Goal: Transaction & Acquisition: Purchase product/service

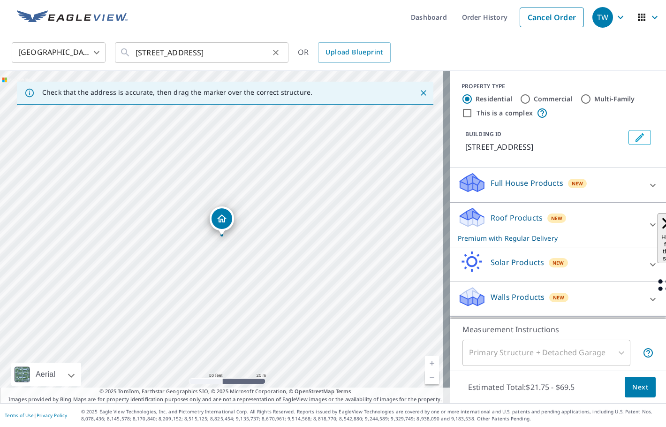
click at [274, 50] on icon "Clear" at bounding box center [275, 52] width 9 height 9
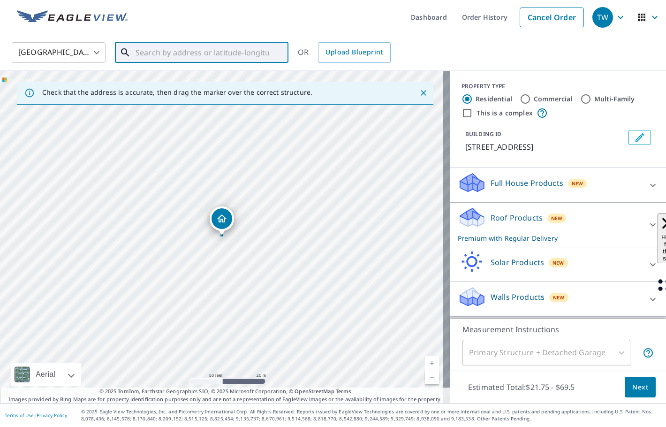
click at [172, 51] on input "text" at bounding box center [202, 52] width 134 height 26
type input "selfridge national air force, [PERSON_NAME][GEOGRAPHIC_DATA]"
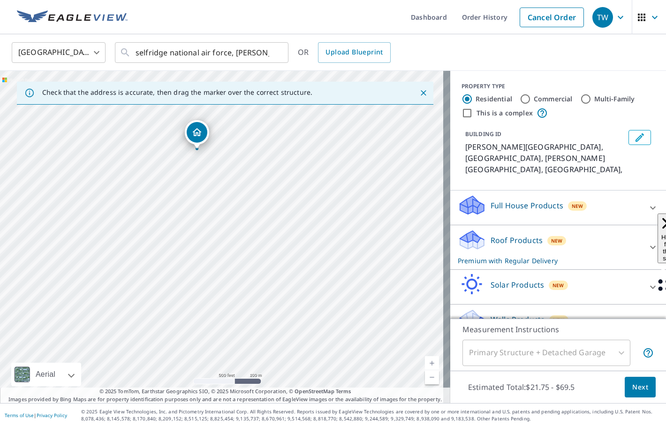
drag, startPoint x: 265, startPoint y: 273, endPoint x: 240, endPoint y: 187, distance: 89.8
click at [240, 187] on div "[PERSON_NAME][GEOGRAPHIC_DATA], [GEOGRAPHIC_DATA][PERSON_NAME], [GEOGRAPHIC_DAT…" at bounding box center [225, 237] width 450 height 332
drag, startPoint x: 235, startPoint y: 190, endPoint x: 234, endPoint y: 289, distance: 98.4
click at [234, 289] on div "[PERSON_NAME][GEOGRAPHIC_DATA], [GEOGRAPHIC_DATA][PERSON_NAME], [GEOGRAPHIC_DAT…" at bounding box center [225, 237] width 450 height 332
drag, startPoint x: 241, startPoint y: 304, endPoint x: 233, endPoint y: 175, distance: 129.6
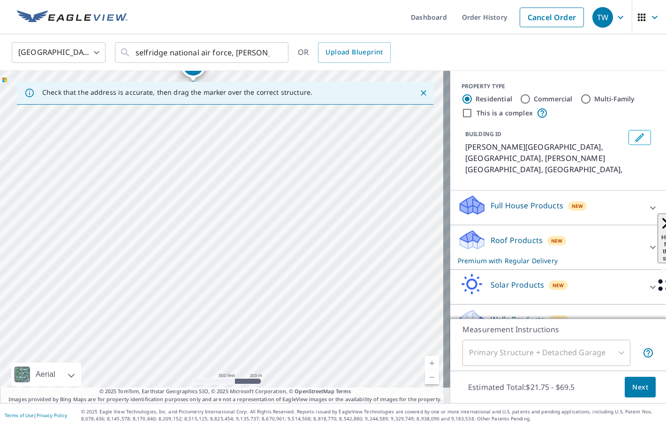
click at [233, 175] on div "[PERSON_NAME][GEOGRAPHIC_DATA], [GEOGRAPHIC_DATA][PERSON_NAME], [GEOGRAPHIC_DAT…" at bounding box center [225, 237] width 450 height 332
drag, startPoint x: 297, startPoint y: 174, endPoint x: 259, endPoint y: 225, distance: 63.4
click at [259, 225] on div "[PERSON_NAME][GEOGRAPHIC_DATA], [GEOGRAPHIC_DATA][PERSON_NAME], [GEOGRAPHIC_DAT…" at bounding box center [225, 237] width 450 height 332
click at [276, 53] on icon "Clear" at bounding box center [275, 52] width 9 height 9
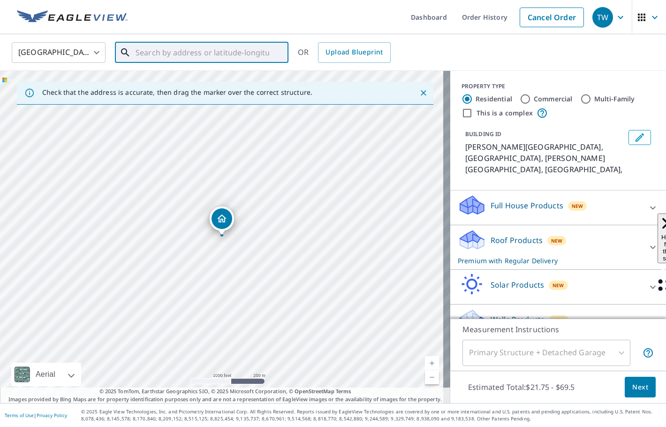
click at [183, 48] on input "text" at bounding box center [202, 52] width 134 height 26
paste input "42.59845441005532, -82.84978767033579"
type input "42.59845441005532, -82.84978767033579"
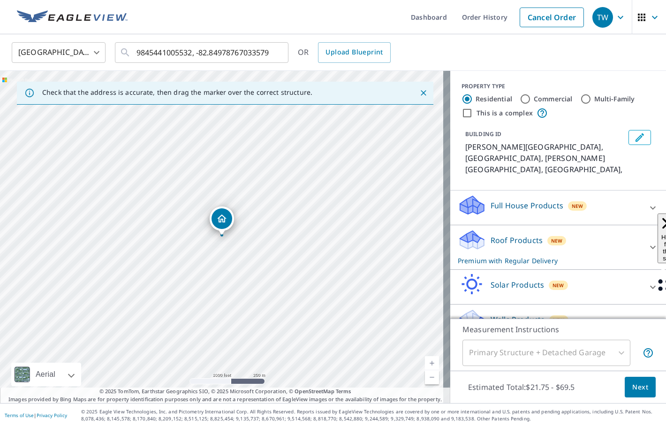
scroll to position [0, 0]
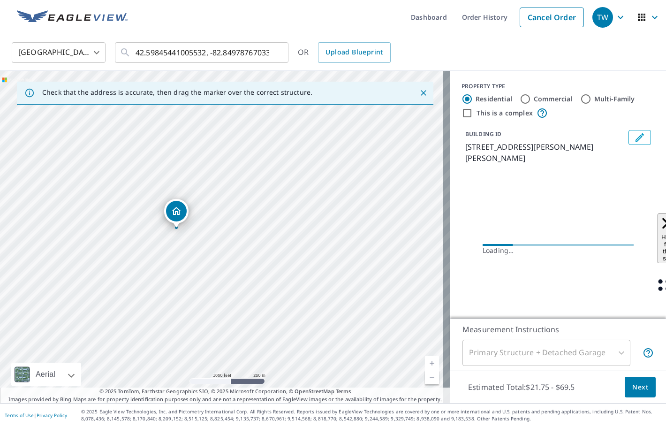
drag, startPoint x: 312, startPoint y: 269, endPoint x: 266, endPoint y: 262, distance: 46.1
click at [266, 262] on div "[STREET_ADDRESS][PERSON_NAME][PERSON_NAME]" at bounding box center [225, 237] width 450 height 332
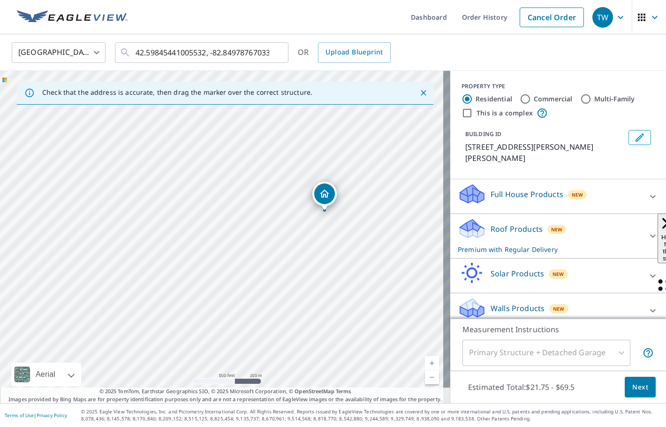
drag, startPoint x: 221, startPoint y: 222, endPoint x: 324, endPoint y: 196, distance: 105.7
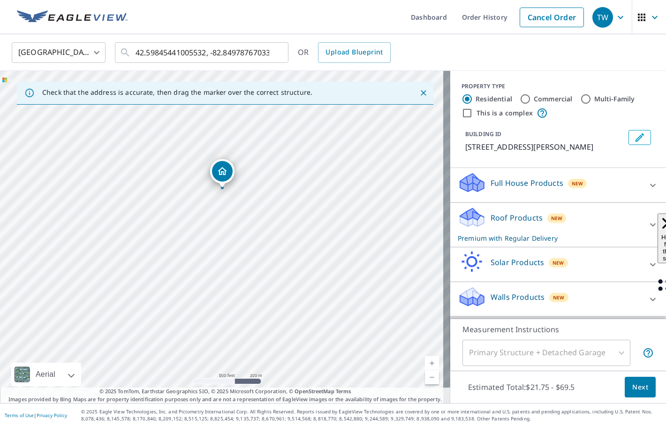
drag, startPoint x: 269, startPoint y: 289, endPoint x: 270, endPoint y: 242, distance: 47.3
click at [270, 242] on div "[STREET_ADDRESS][PERSON_NAME]" at bounding box center [225, 237] width 450 height 332
drag, startPoint x: 289, startPoint y: 287, endPoint x: 290, endPoint y: 222, distance: 64.7
click at [290, 222] on div "[STREET_ADDRESS][PERSON_NAME]" at bounding box center [225, 237] width 450 height 332
drag, startPoint x: 113, startPoint y: 246, endPoint x: 196, endPoint y: 245, distance: 83.4
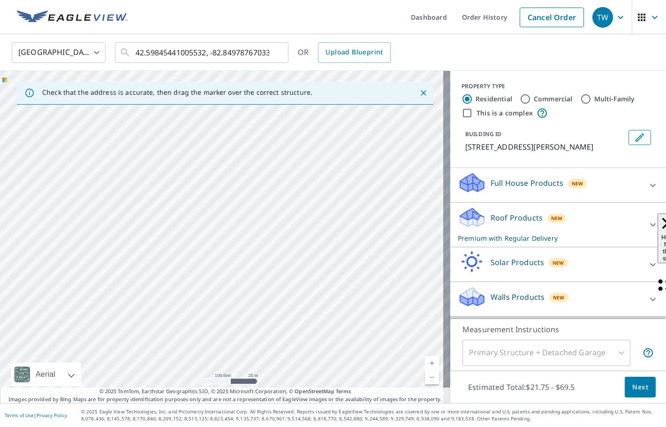
click at [196, 245] on div "[STREET_ADDRESS][PERSON_NAME]" at bounding box center [225, 237] width 450 height 332
drag, startPoint x: 239, startPoint y: 127, endPoint x: 227, endPoint y: 157, distance: 32.2
click at [227, 157] on div "[STREET_ADDRESS][PERSON_NAME]" at bounding box center [225, 237] width 450 height 332
drag, startPoint x: 237, startPoint y: 126, endPoint x: 168, endPoint y: 154, distance: 74.2
drag, startPoint x: 126, startPoint y: 173, endPoint x: 115, endPoint y: 201, distance: 30.1
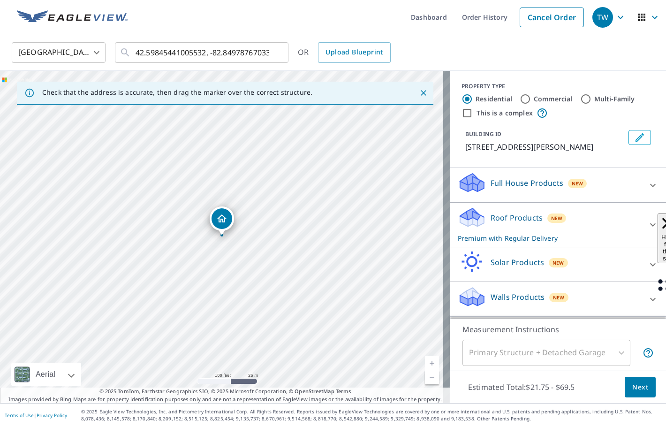
click at [634, 133] on icon "Edit building 1" at bounding box center [639, 137] width 11 height 11
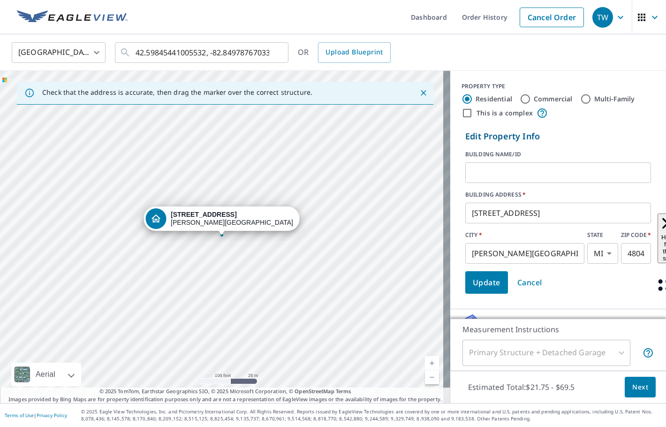
click at [540, 175] on input "text" at bounding box center [558, 172] width 186 height 26
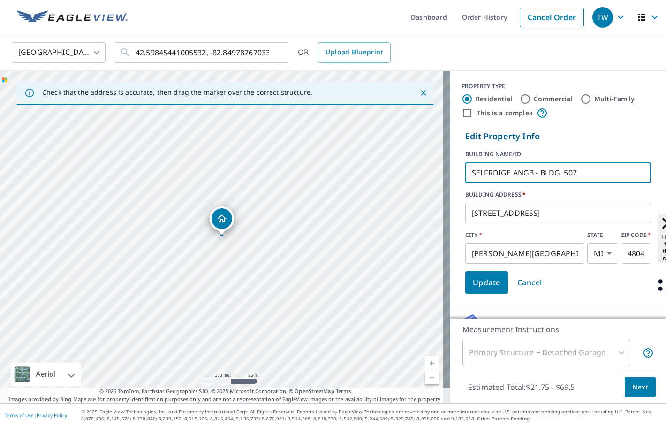
type input "SELFRDIGE ANGB - BLDG. 507"
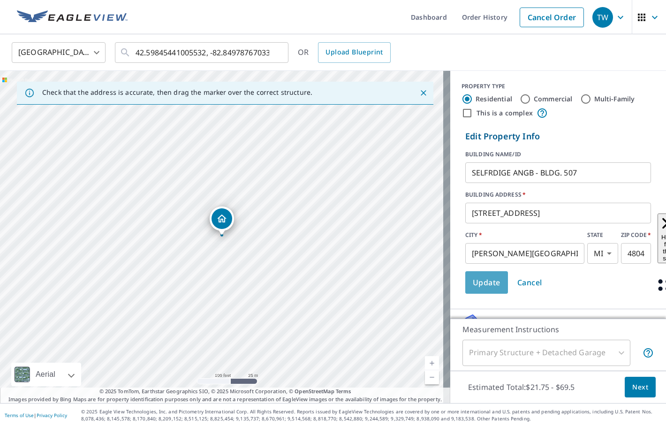
click at [488, 288] on span "Update" at bounding box center [486, 282] width 28 height 13
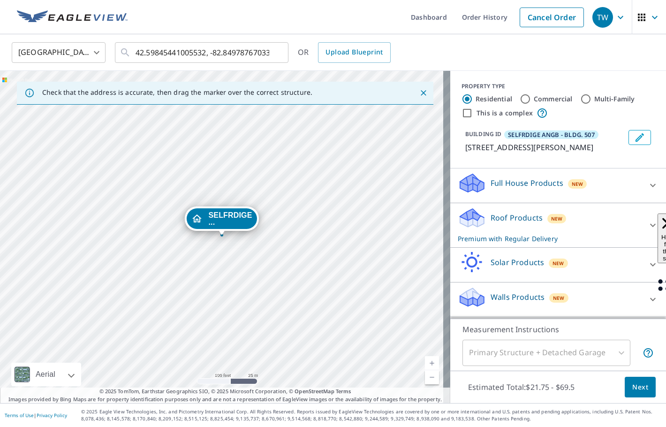
click at [647, 231] on icon at bounding box center [652, 224] width 11 height 11
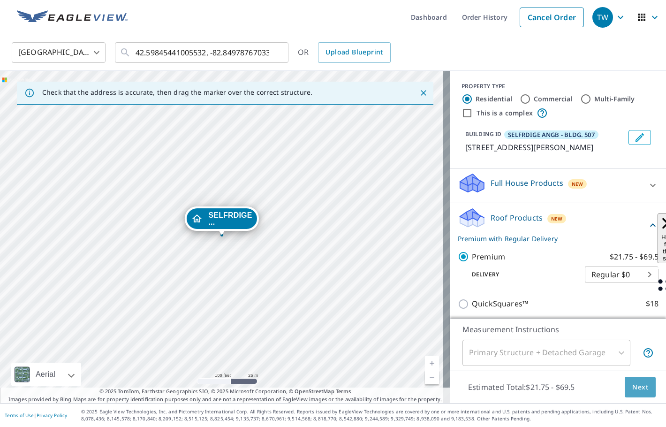
click at [632, 383] on span "Next" at bounding box center [640, 387] width 16 height 12
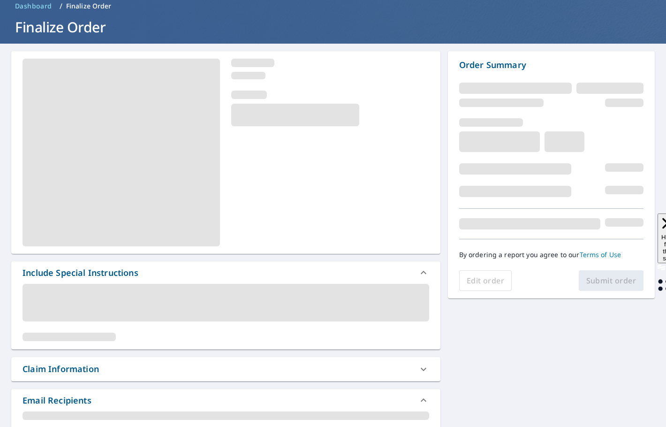
scroll to position [141, 0]
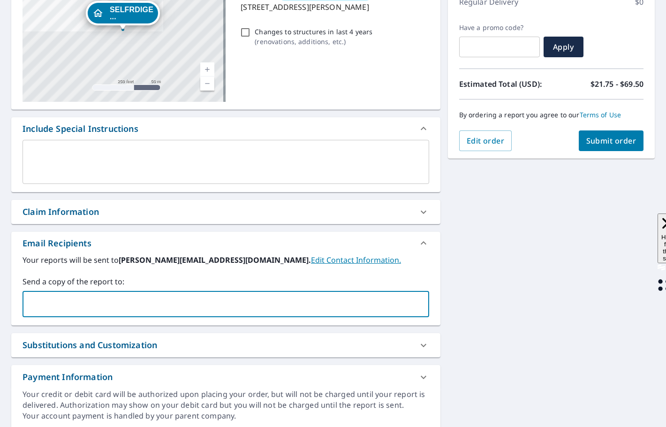
click at [45, 306] on input "text" at bounding box center [219, 304] width 384 height 18
type input "c"
type input "[EMAIL_ADDRESS][PERSON_NAME][DOMAIN_NAME]"
checkbox input "true"
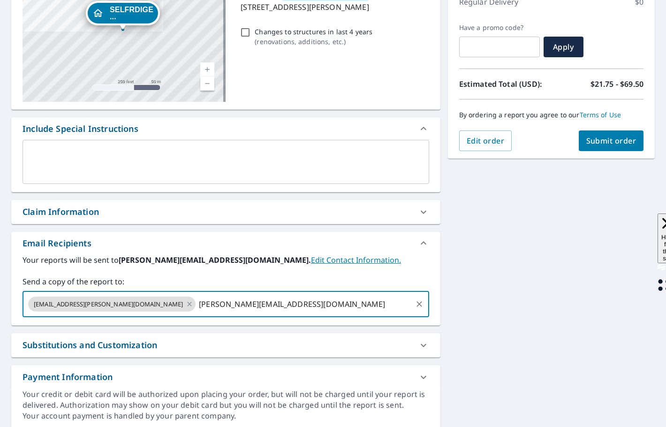
type input "[PERSON_NAME][EMAIL_ADDRESS][DOMAIN_NAME]"
click at [617, 138] on span "Submit order" at bounding box center [611, 140] width 50 height 10
checkbox input "true"
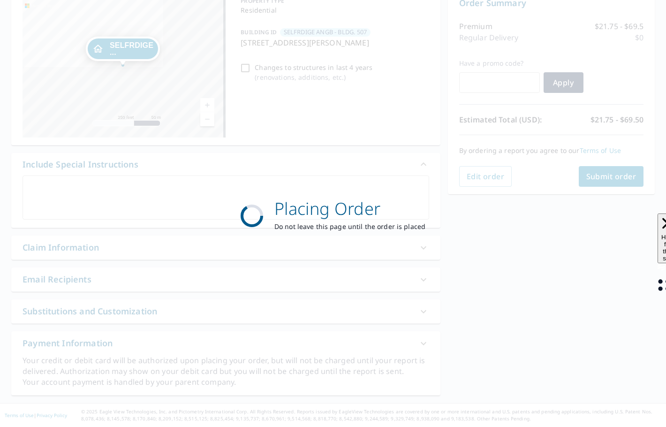
scroll to position [105, 0]
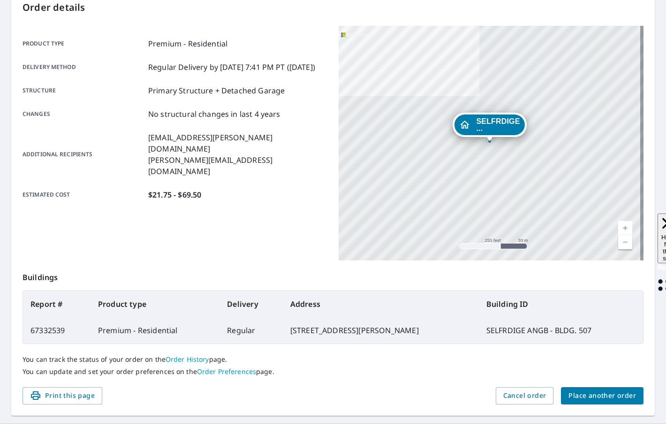
drag, startPoint x: 258, startPoint y: 329, endPoint x: 454, endPoint y: 328, distance: 195.5
click at [454, 328] on td "[STREET_ADDRESS][PERSON_NAME]" at bounding box center [381, 330] width 196 height 26
copy td "[STREET_ADDRESS][PERSON_NAME]"
drag, startPoint x: 171, startPoint y: 329, endPoint x: 44, endPoint y: 334, distance: 127.1
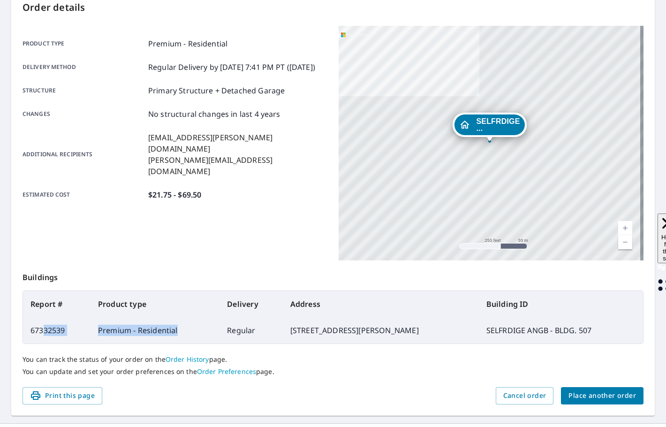
click at [44, 334] on tr "67332539 Premium - Residential Regular [STREET_ADDRESS][PERSON_NAME] SELFRDIGE …" at bounding box center [333, 330] width 620 height 26
click at [79, 334] on td "67332539" at bounding box center [56, 330] width 67 height 26
drag, startPoint x: 70, startPoint y: 332, endPoint x: 25, endPoint y: 335, distance: 44.7
click at [25, 335] on td "67332539" at bounding box center [56, 330] width 67 height 26
copy td "67332539"
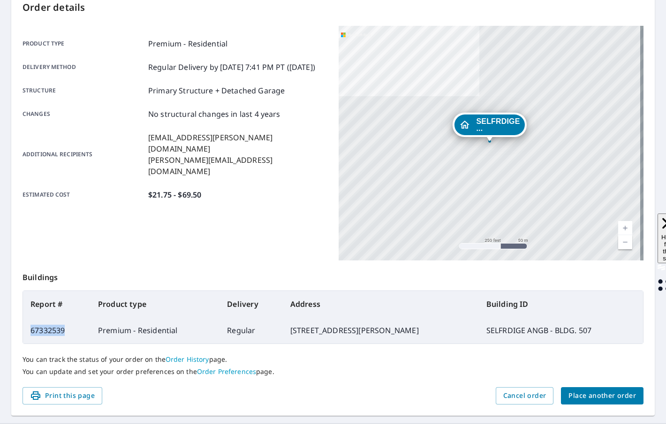
click at [612, 400] on span "Place another order" at bounding box center [601, 396] width 67 height 12
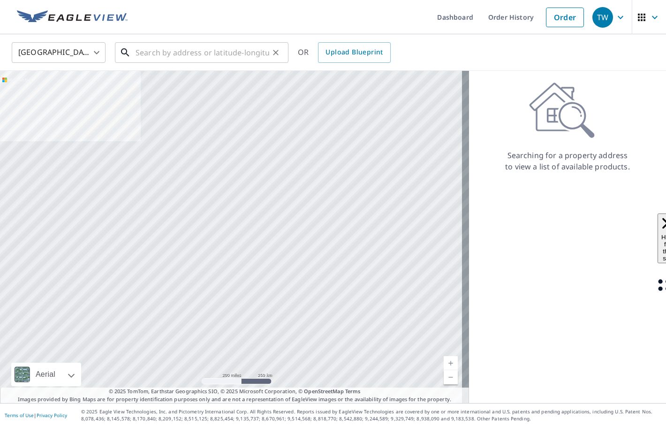
click at [140, 48] on input "text" at bounding box center [202, 52] width 134 height 26
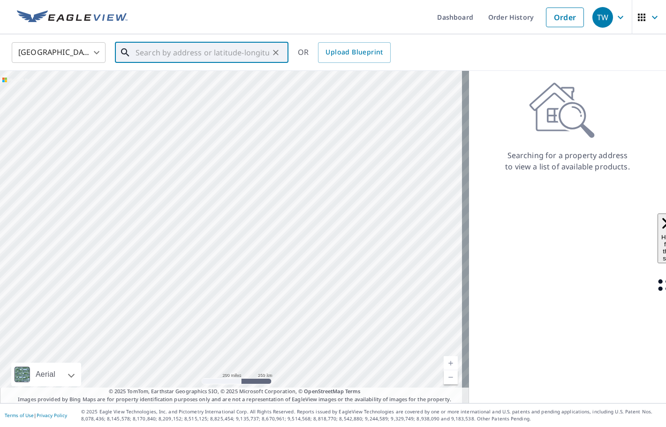
paste input "[STREET_ADDRESS]"
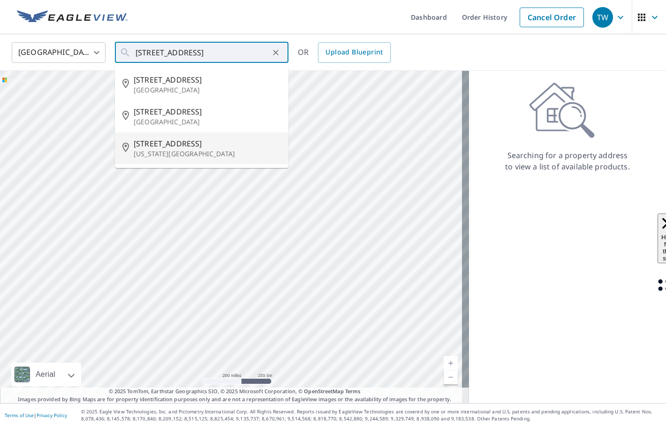
type input "[STREET_ADDRESS][US_STATE]"
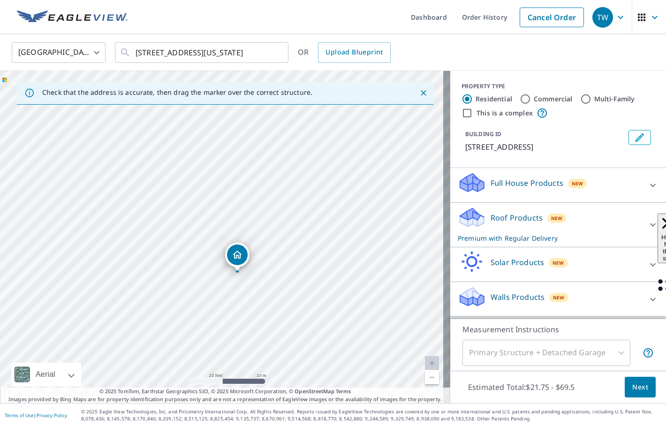
drag, startPoint x: 178, startPoint y: 210, endPoint x: 240, endPoint y: 253, distance: 75.2
drag, startPoint x: 227, startPoint y: 221, endPoint x: 196, endPoint y: 167, distance: 62.2
click at [634, 135] on icon "Edit building 1" at bounding box center [639, 137] width 11 height 11
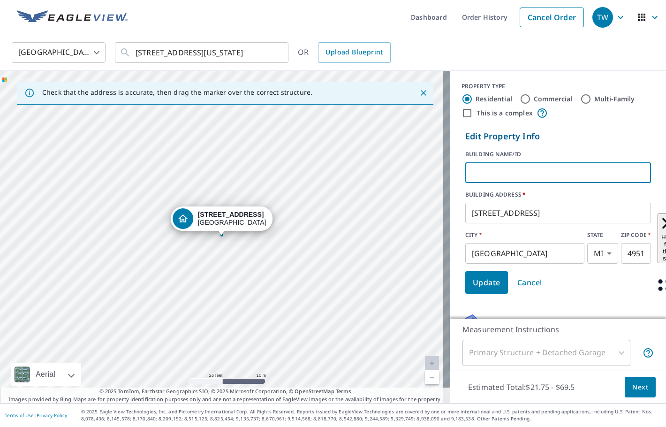
click at [513, 172] on input "text" at bounding box center [558, 172] width 186 height 26
type input "s"
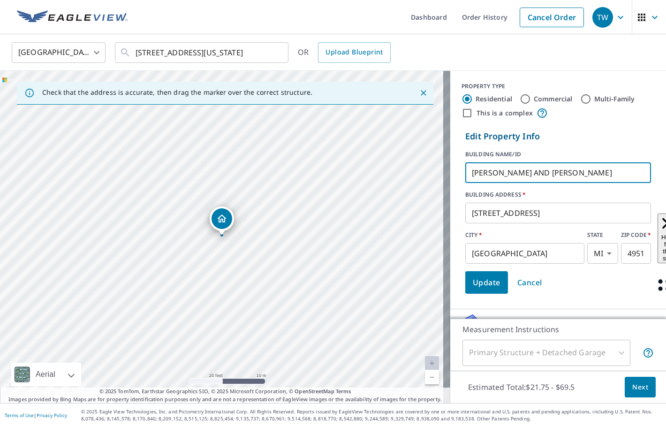
scroll to position [0, 4]
type input "[PERSON_NAME] AND [PERSON_NAME]"
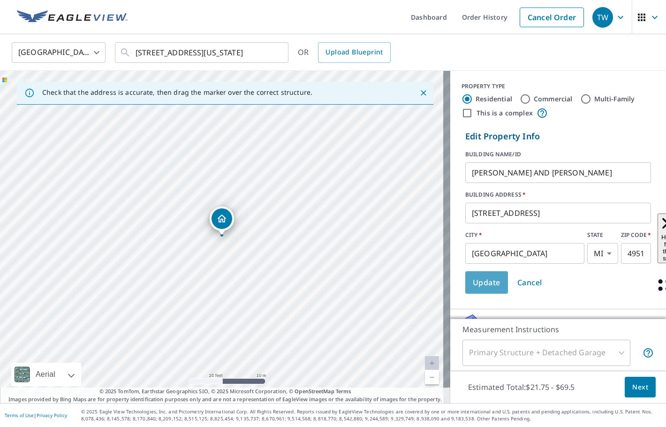
scroll to position [0, 0]
click at [488, 275] on button "Update" at bounding box center [486, 282] width 43 height 22
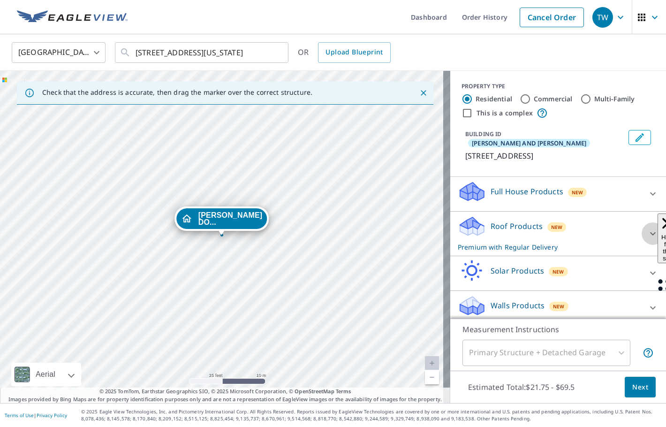
click at [647, 232] on icon at bounding box center [652, 233] width 11 height 11
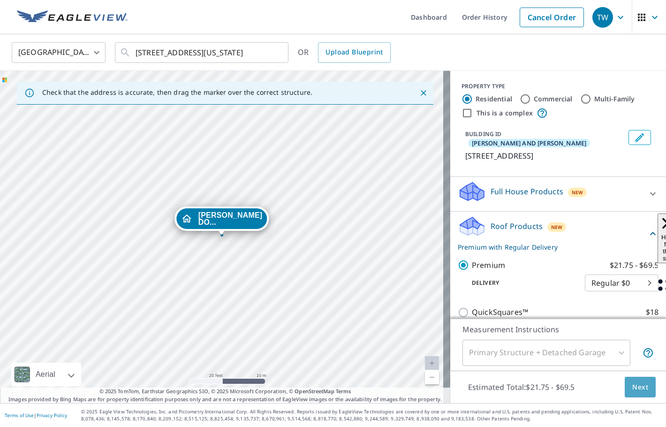
click at [632, 390] on span "Next" at bounding box center [640, 387] width 16 height 12
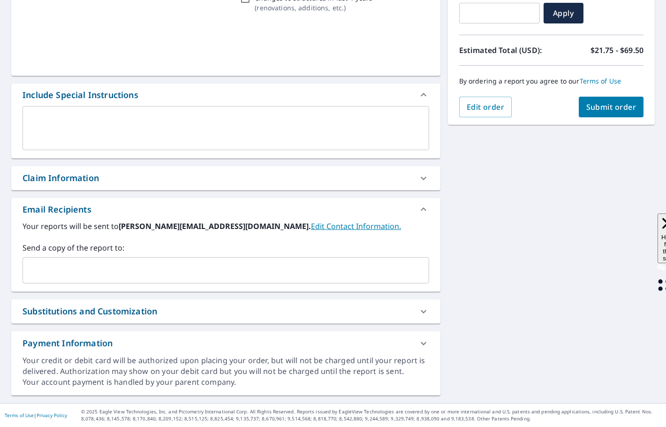
scroll to position [174, 0]
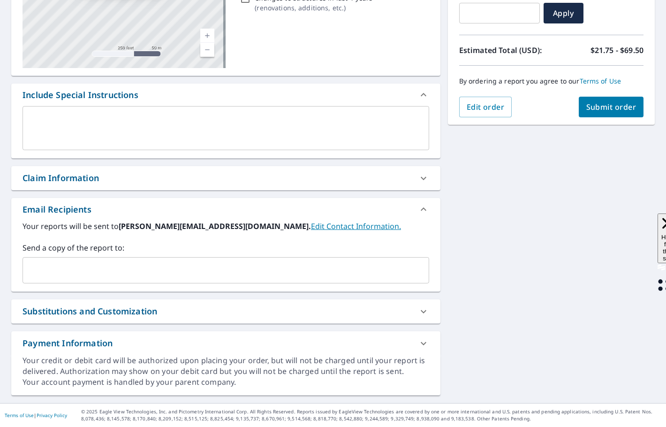
click at [57, 273] on input "text" at bounding box center [219, 270] width 384 height 18
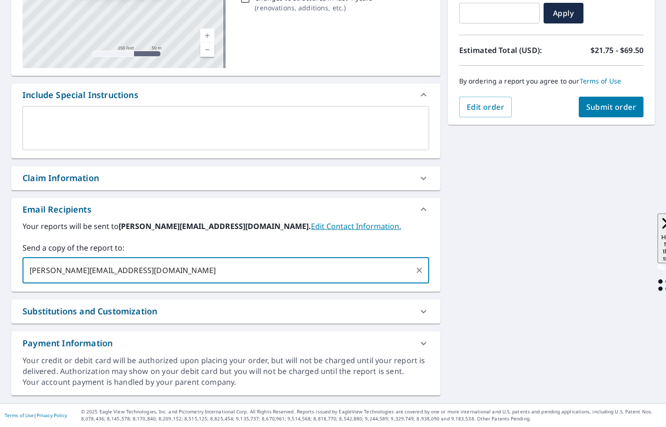
type input "[PERSON_NAME][EMAIL_ADDRESS][DOMAIN_NAME]"
click at [593, 105] on span "Submit order" at bounding box center [611, 107] width 50 height 10
checkbox input "true"
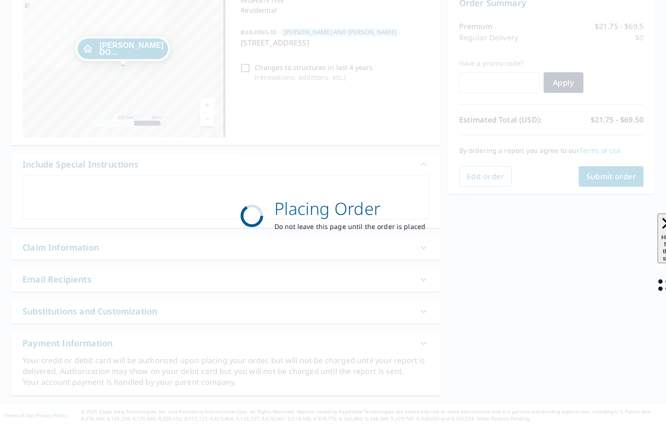
scroll to position [105, 0]
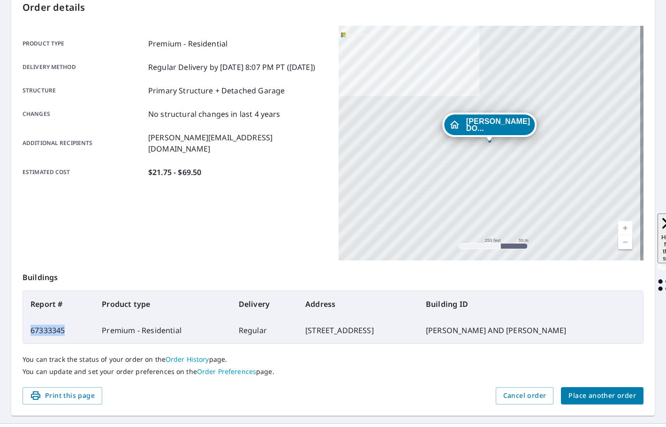
drag, startPoint x: 67, startPoint y: 330, endPoint x: 28, endPoint y: 331, distance: 38.4
click at [28, 331] on td "67333345" at bounding box center [58, 330] width 71 height 26
copy td "67333345"
